Goal: Task Accomplishment & Management: Manage account settings

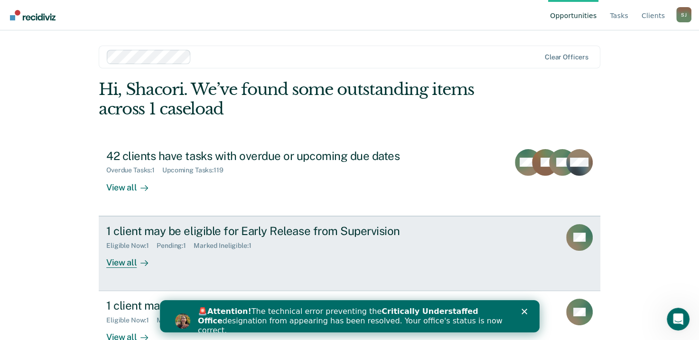
click at [350, 239] on div "Eligible Now : 1 Pending : 1 Marked Ineligible : 1" at bounding box center [272, 244] width 333 height 12
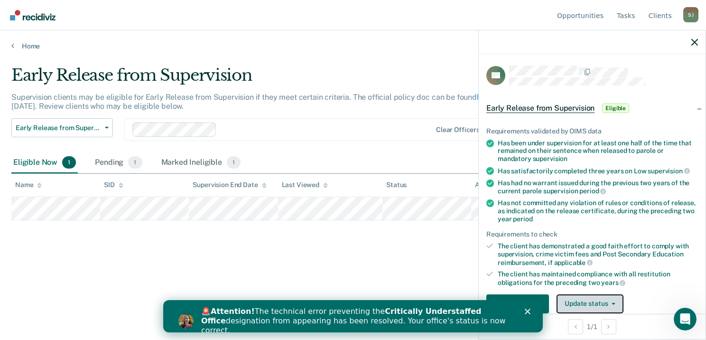
click at [602, 294] on button "Update status" at bounding box center [590, 303] width 67 height 19
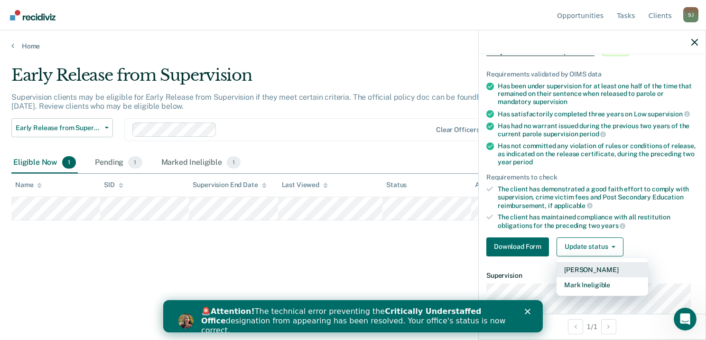
scroll to position [111, 0]
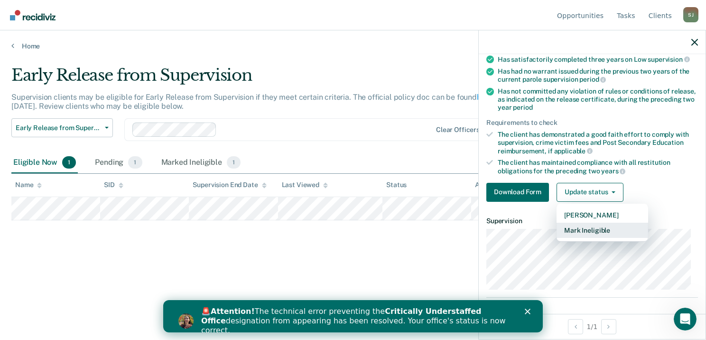
click at [603, 231] on button "Mark Ineligible" at bounding box center [603, 230] width 92 height 15
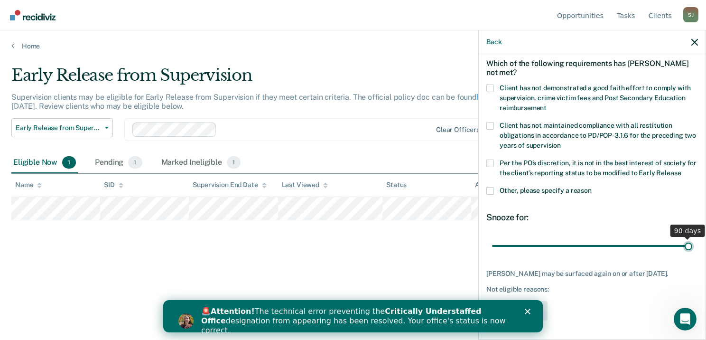
drag, startPoint x: 558, startPoint y: 240, endPoint x: 681, endPoint y: 230, distance: 123.8
type input "90"
click at [681, 238] on input "range" at bounding box center [592, 246] width 200 height 17
click at [493, 84] on span at bounding box center [490, 88] width 8 height 8
click at [547, 104] on input "Client has not demonstrated a good faith effort to comply with supervision, cri…" at bounding box center [547, 104] width 0 height 0
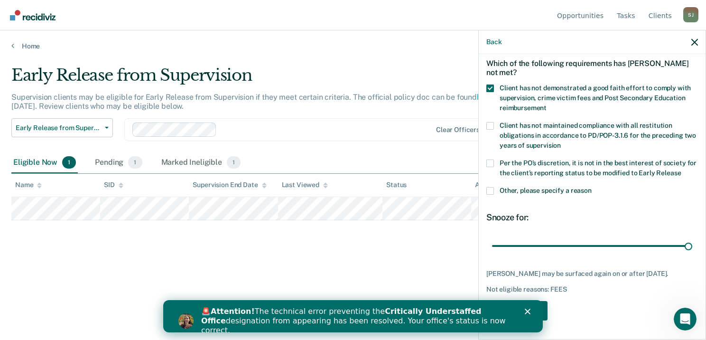
click at [525, 312] on icon "Close" at bounding box center [528, 311] width 6 height 6
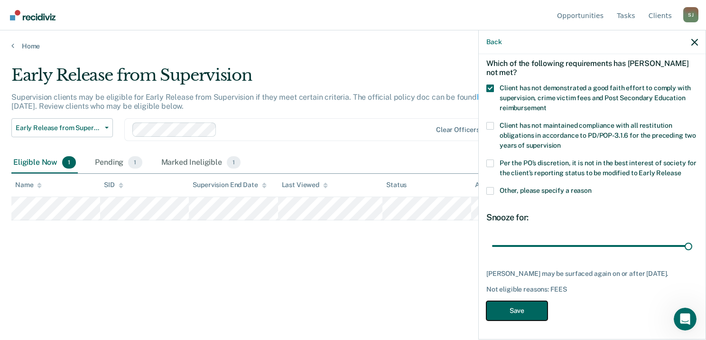
click at [529, 315] on button "Save" at bounding box center [516, 310] width 61 height 19
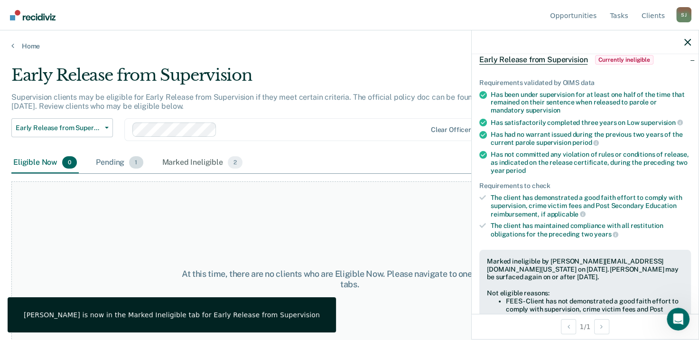
click at [115, 160] on div "Pending 1" at bounding box center [119, 162] width 51 height 21
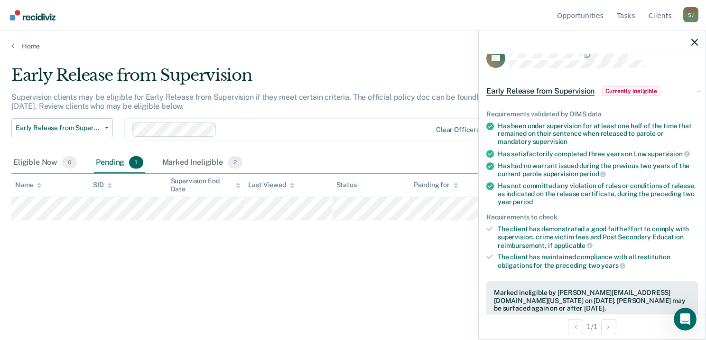
scroll to position [1, 0]
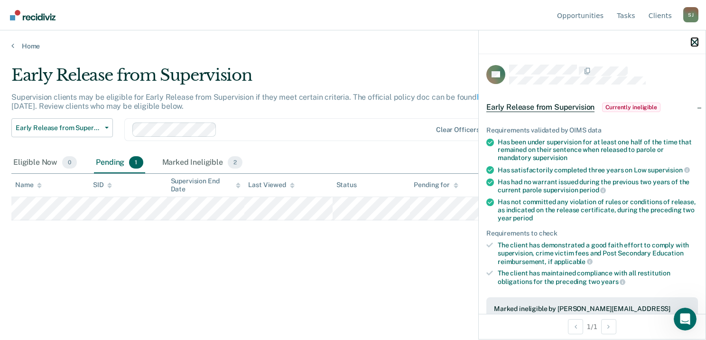
click at [693, 42] on icon "button" at bounding box center [694, 42] width 7 height 7
